Goal: Navigation & Orientation: Find specific page/section

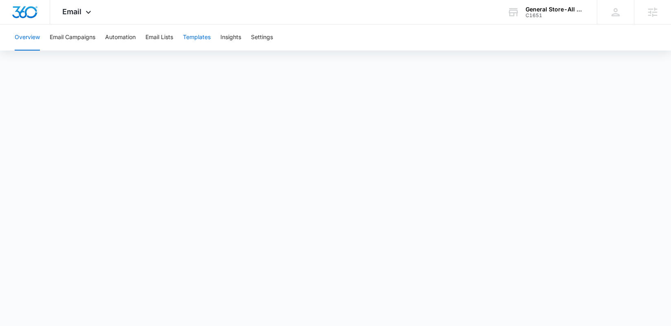
drag, startPoint x: 198, startPoint y: 42, endPoint x: 445, endPoint y: 101, distance: 253.6
click at [199, 42] on button "Templates" at bounding box center [197, 37] width 28 height 26
click at [75, 12] on span "Email" at bounding box center [71, 11] width 19 height 9
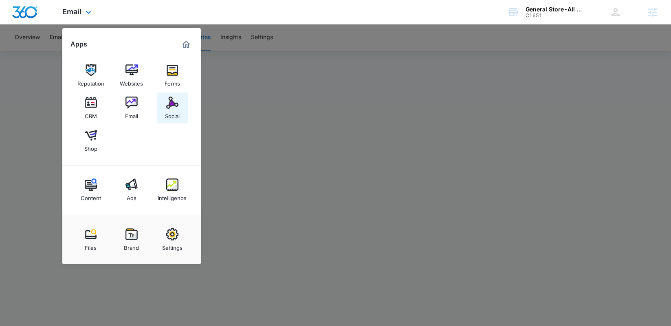
click at [175, 103] on img at bounding box center [172, 103] width 12 height 12
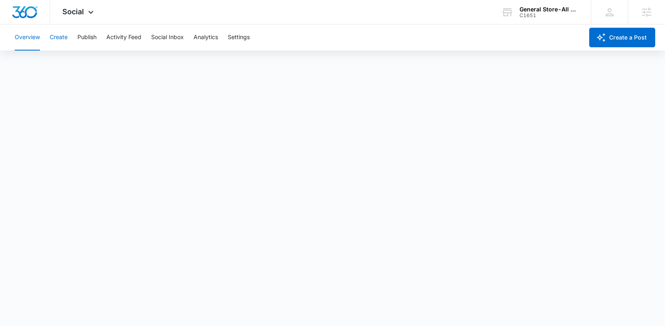
click at [59, 39] on button "Create" at bounding box center [59, 37] width 18 height 26
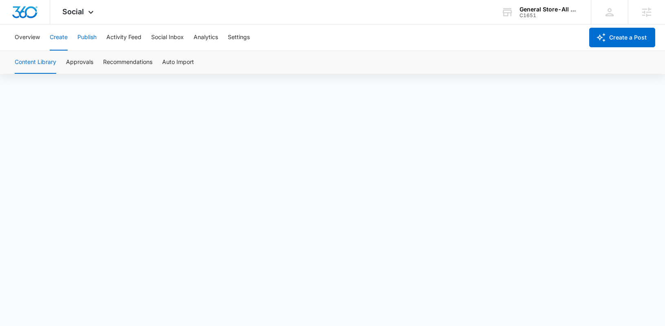
click at [92, 42] on button "Publish" at bounding box center [86, 37] width 19 height 26
click at [75, 11] on span "Social" at bounding box center [73, 11] width 22 height 9
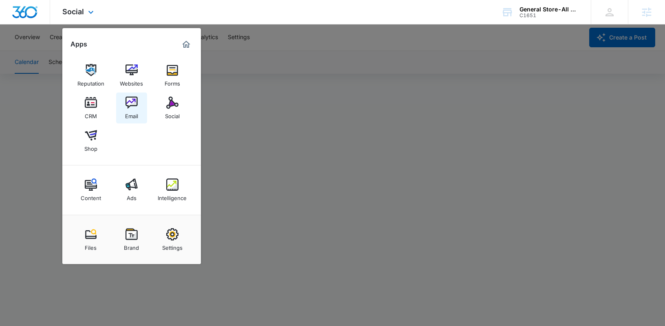
click at [135, 104] on img at bounding box center [131, 103] width 12 height 12
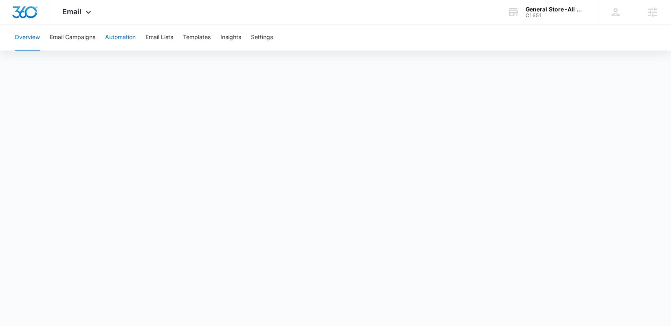
click at [115, 33] on button "Automation" at bounding box center [120, 37] width 31 height 26
